Goal: Find specific page/section: Find specific page/section

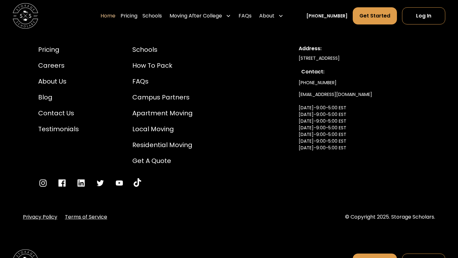
scroll to position [2147, 0]
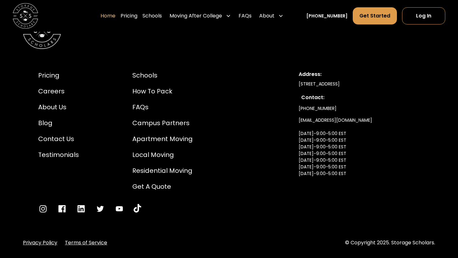
click at [59, 146] on div "Pricing Careers About Us Blog Contact Us Testimonials" at bounding box center [58, 115] width 41 height 89
click at [60, 139] on div "Contact Us" at bounding box center [58, 139] width 41 height 10
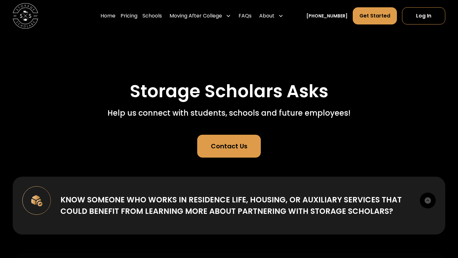
scroll to position [11, 0]
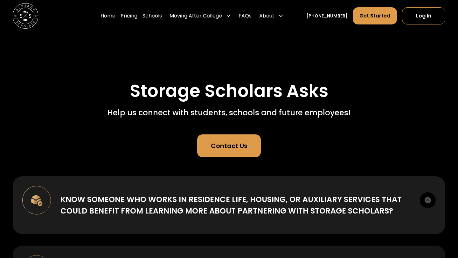
click at [218, 154] on link "Contact Us" at bounding box center [229, 146] width 64 height 23
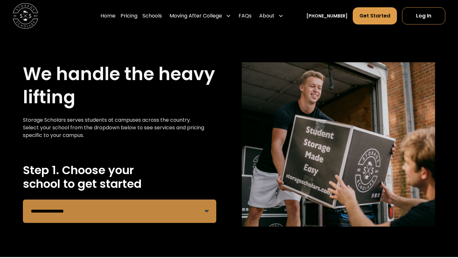
scroll to position [36, 0]
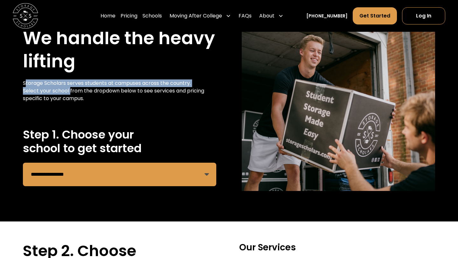
drag, startPoint x: 25, startPoint y: 83, endPoint x: 69, endPoint y: 88, distance: 44.2
click at [69, 88] on div "Storage Scholars serves students at campuses across the country. Select your sc…" at bounding box center [119, 91] width 193 height 23
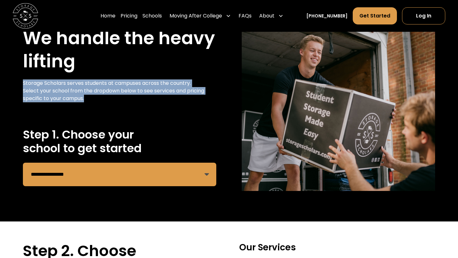
drag, startPoint x: 22, startPoint y: 83, endPoint x: 138, endPoint y: 102, distance: 118.0
click at [138, 102] on div "**********" at bounding box center [229, 109] width 458 height 226
copy div "Storage Scholars serves students at campuses across the country. Select your sc…"
